Goal: Navigation & Orientation: Find specific page/section

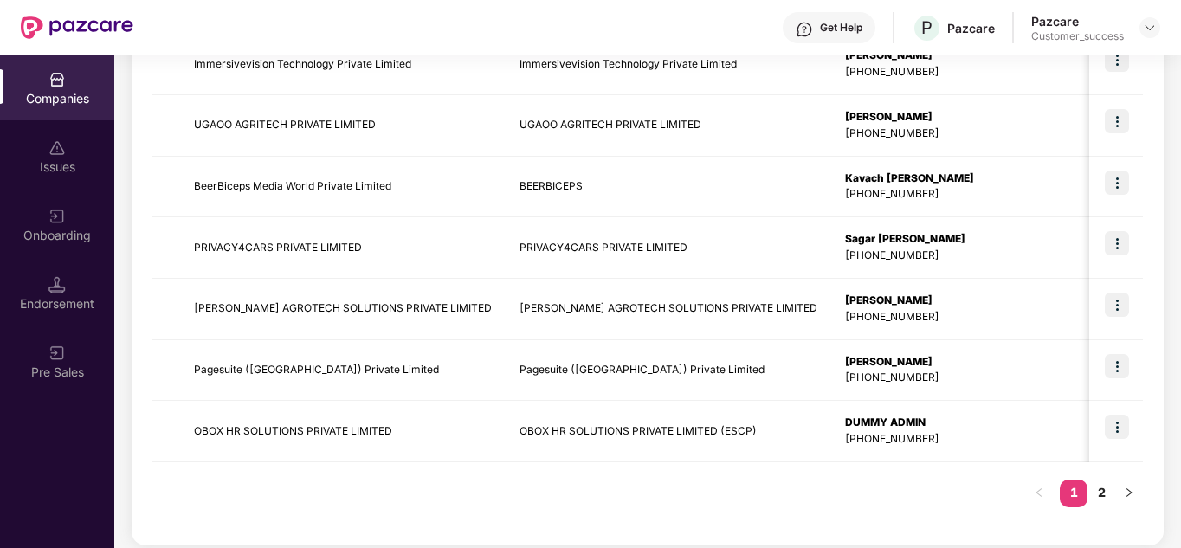
scroll to position [547, 0]
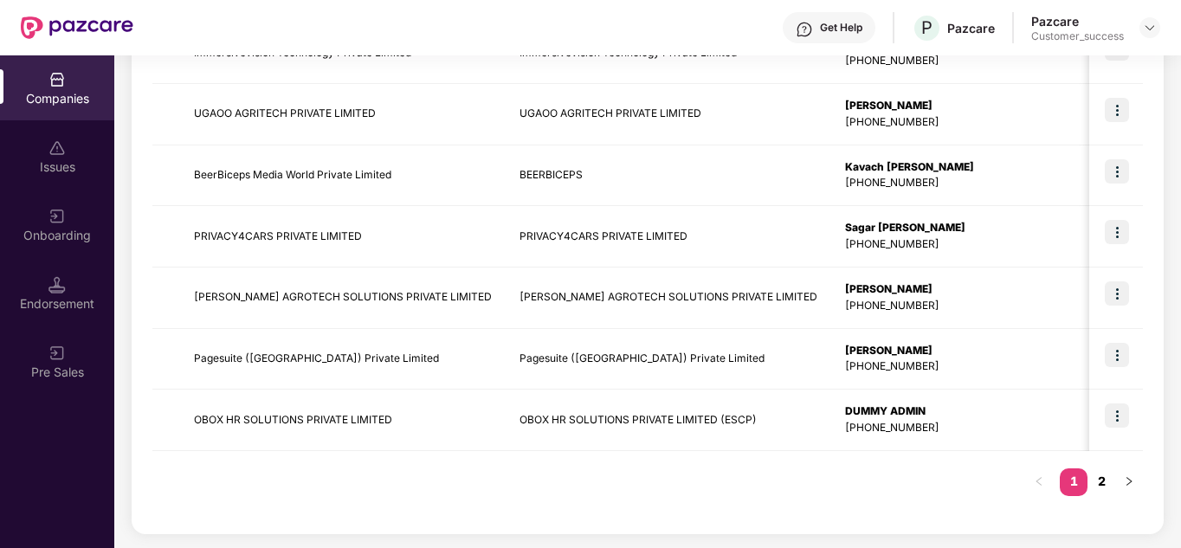
click at [1108, 487] on link "2" at bounding box center [1101, 481] width 28 height 26
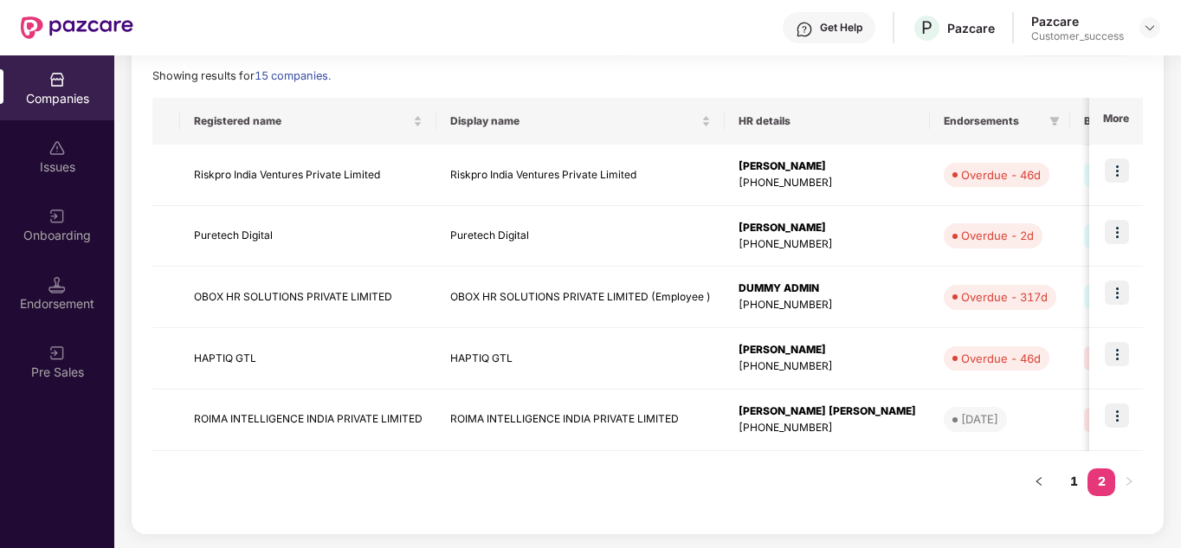
scroll to position [242, 0]
click at [1074, 488] on link "1" at bounding box center [1074, 481] width 28 height 26
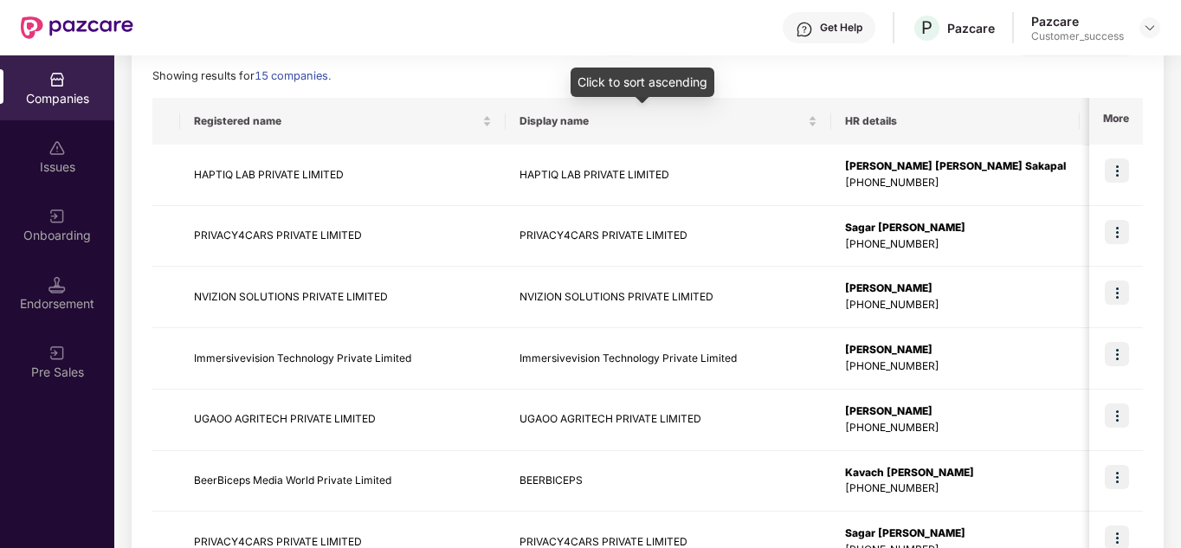
click at [702, 90] on div "Click to sort ascending" at bounding box center [643, 82] width 144 height 29
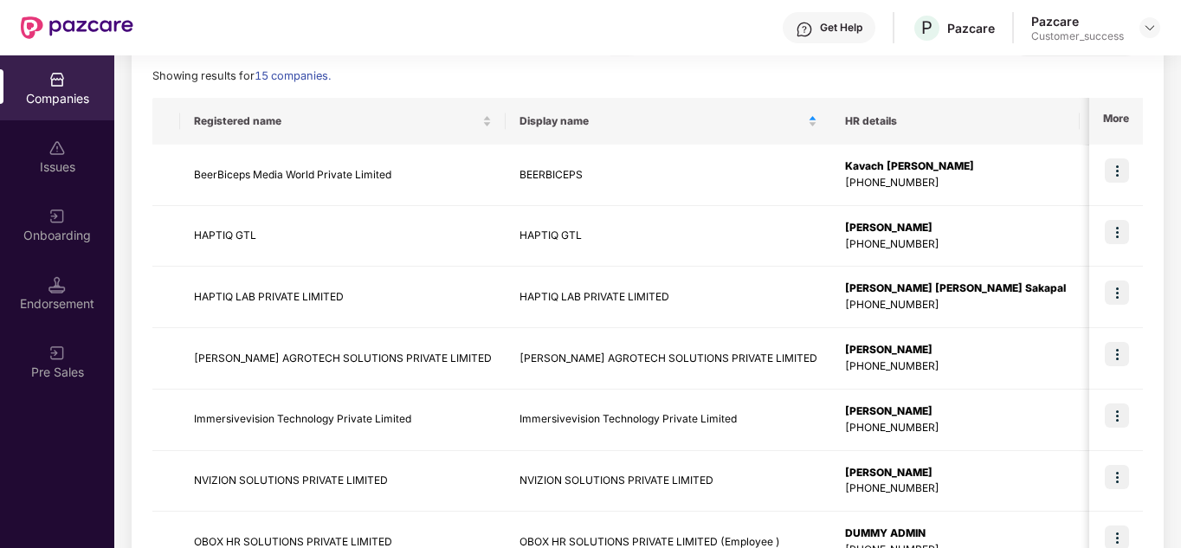
click at [671, 71] on div "Showing results for 15 companies." at bounding box center [647, 76] width 990 height 17
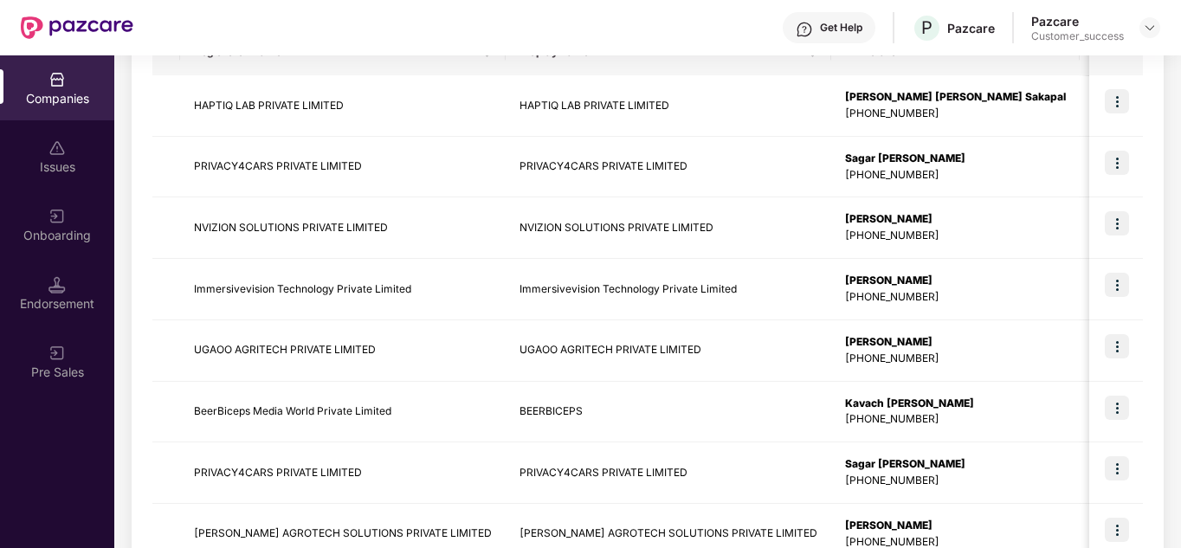
scroll to position [312, 0]
